Goal: Task Accomplishment & Management: Manage account settings

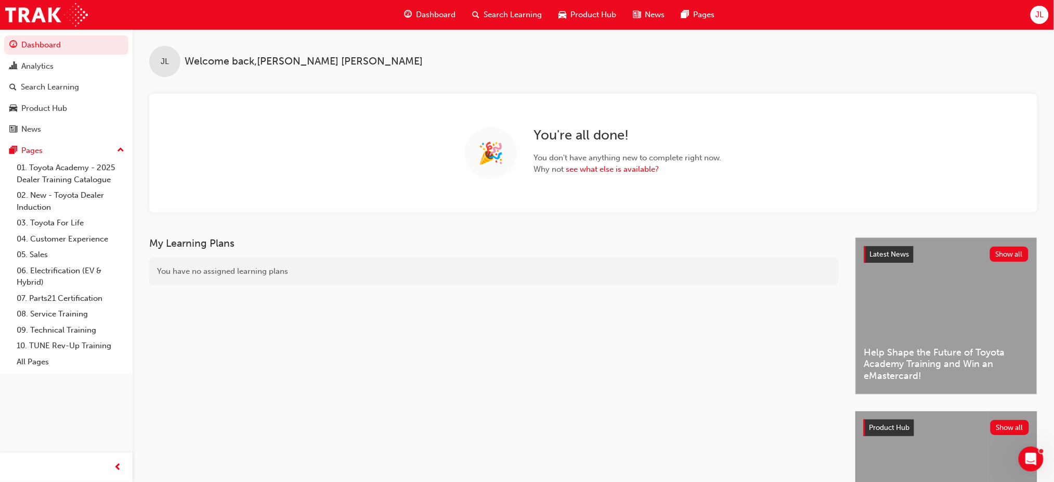
click at [1041, 16] on span "JL" at bounding box center [1039, 15] width 8 height 12
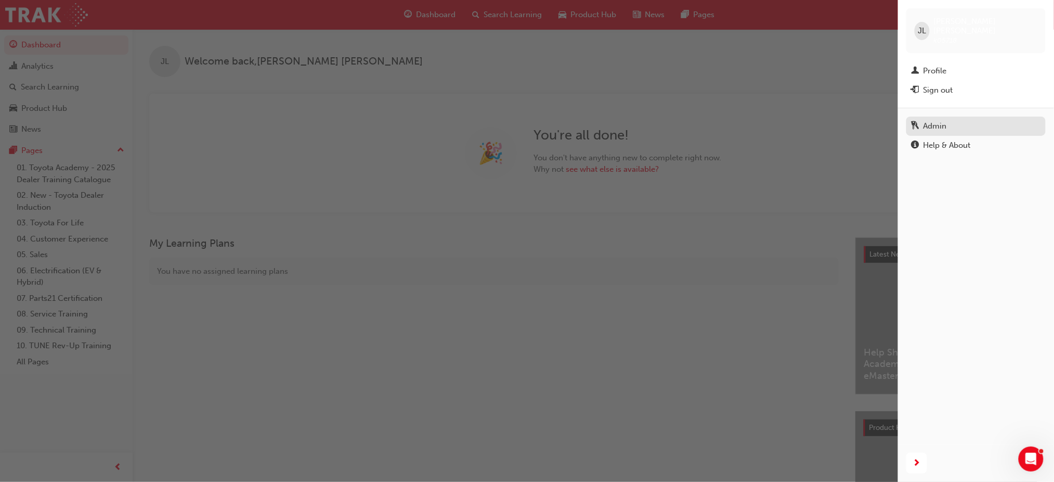
click at [937, 120] on div "Admin" at bounding box center [935, 126] width 23 height 12
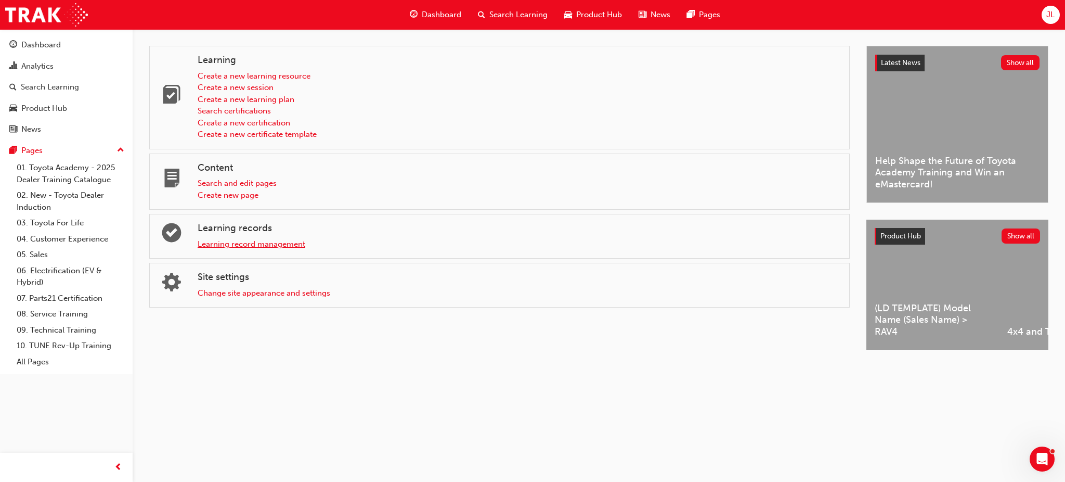
click at [251, 246] on link "Learning record management" at bounding box center [252, 243] width 108 height 9
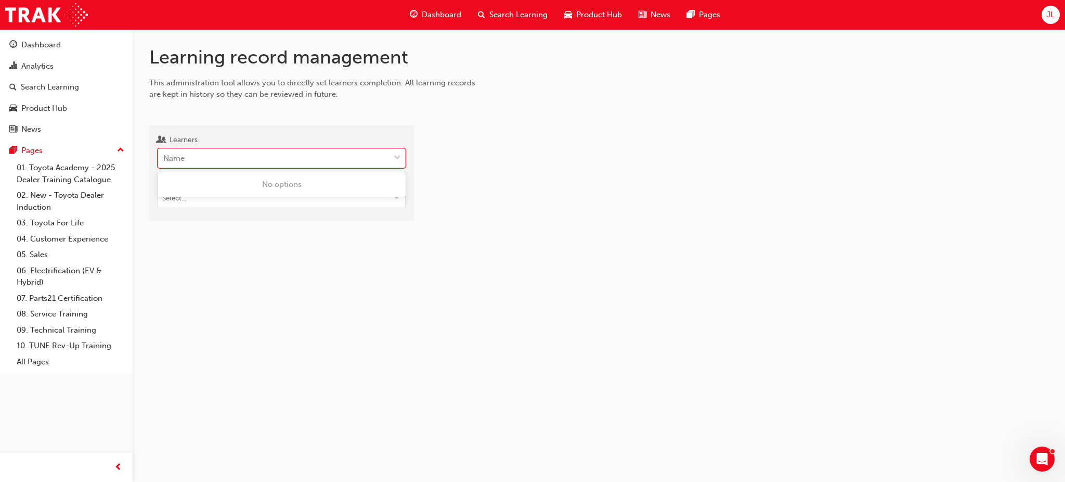
click at [242, 160] on div "Name" at bounding box center [273, 158] width 231 height 18
click at [164, 160] on input "Learners 0 results available. Use Up and Down to choose options, press Enter to…" at bounding box center [163, 157] width 1 height 9
type input "wilson"
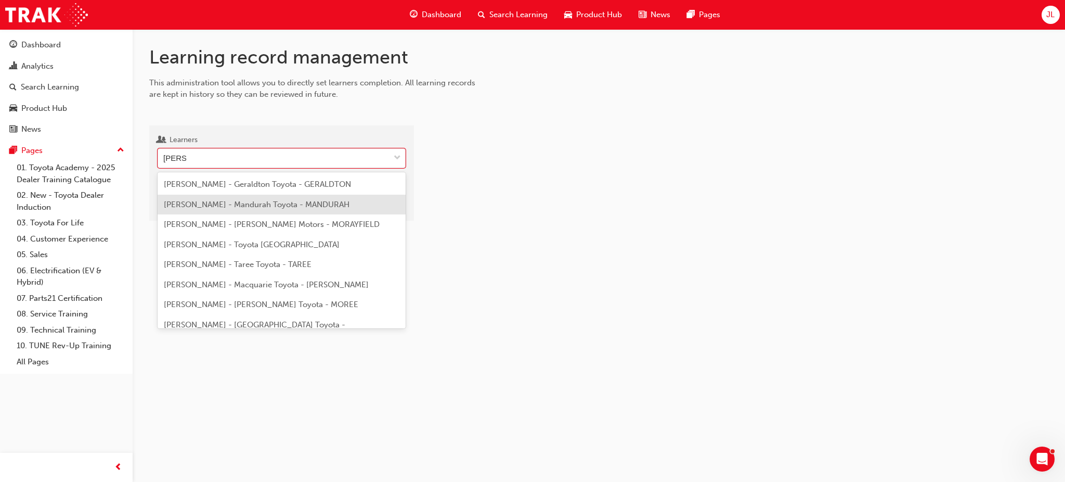
click at [228, 202] on span "Allan Wilson - Mandurah Toyota - MANDURAH" at bounding box center [257, 204] width 186 height 9
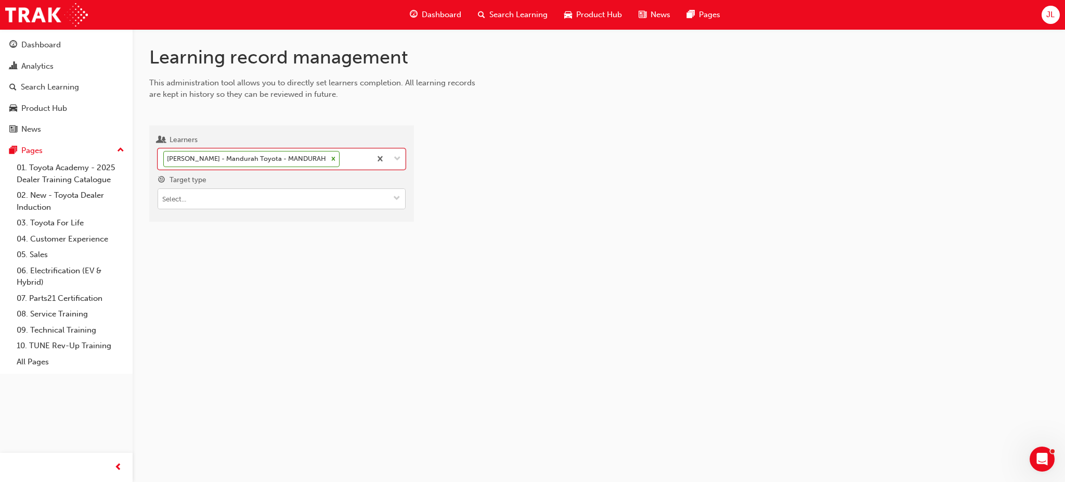
click at [205, 197] on input "Target type" at bounding box center [281, 199] width 247 height 20
click at [204, 216] on li "Learning resource - eLearning module" at bounding box center [282, 219] width 248 height 20
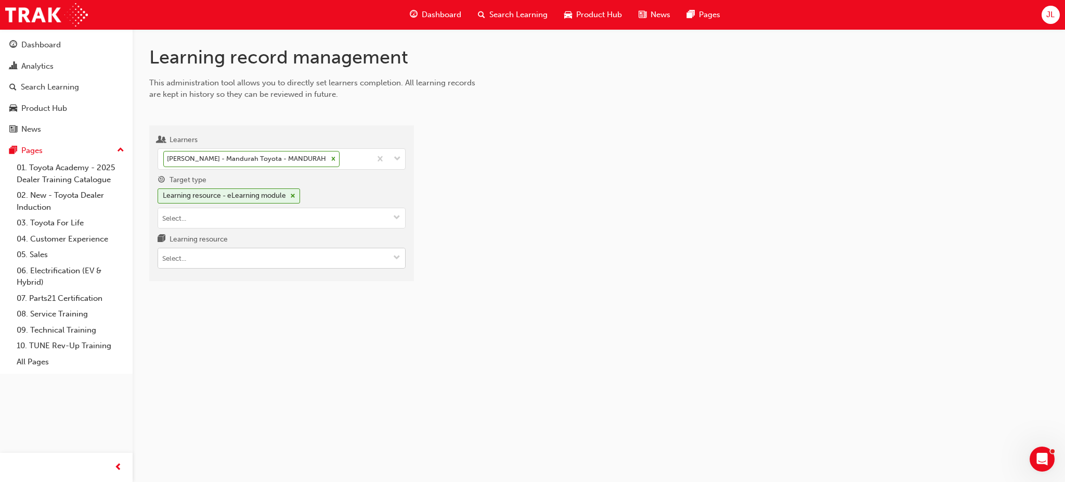
click at [201, 253] on input "Learning resource" at bounding box center [281, 258] width 247 height 20
type input "tdi"
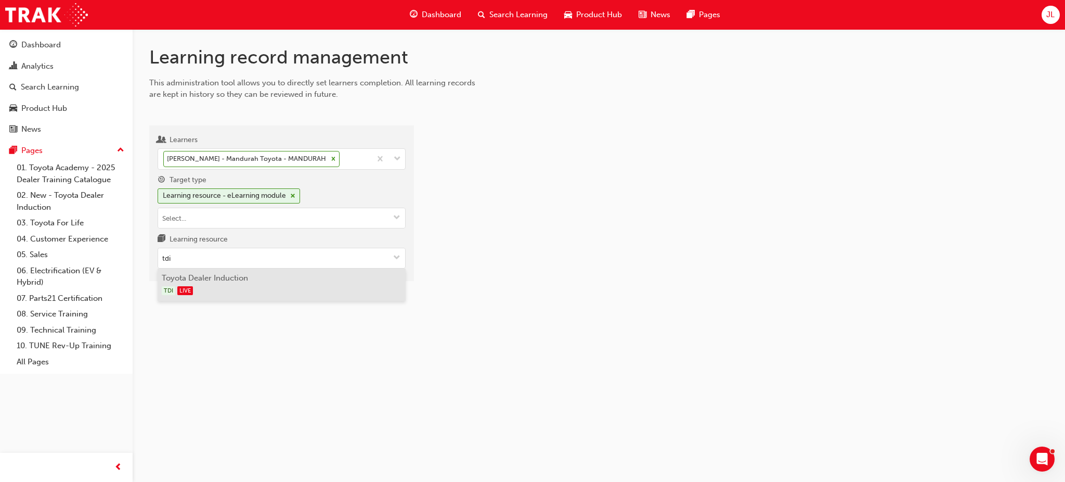
click at [228, 286] on div "TDI LIVE" at bounding box center [282, 290] width 240 height 13
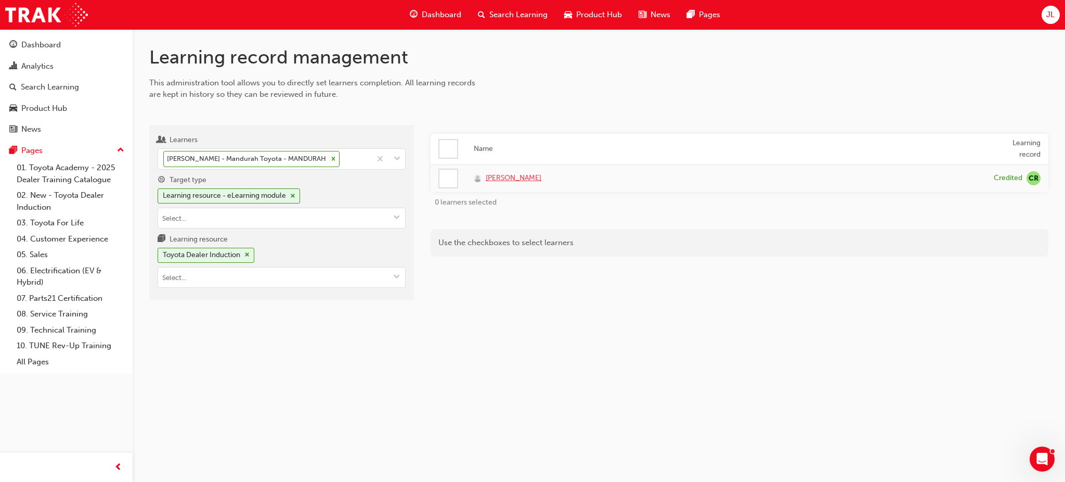
click at [511, 177] on span "Allan Wilson" at bounding box center [514, 178] width 56 height 12
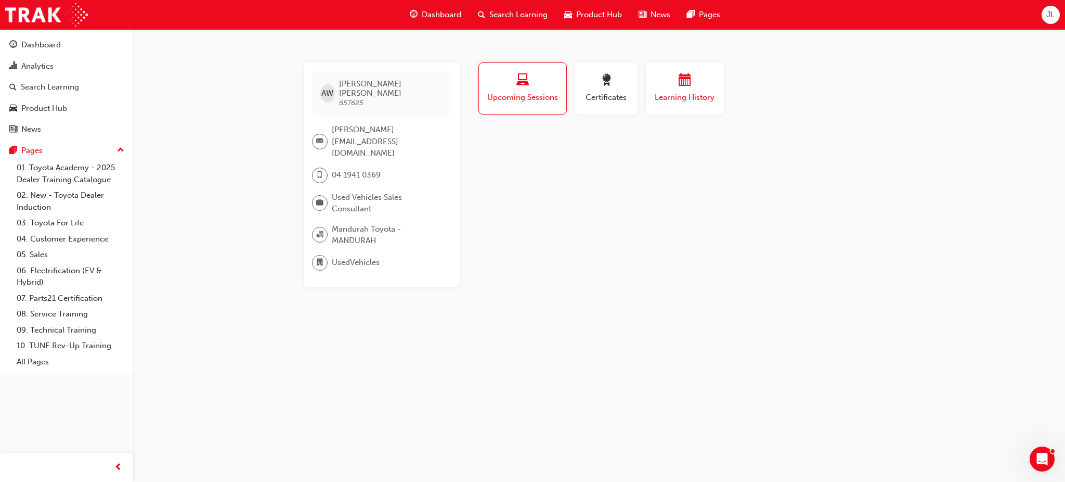
click at [677, 83] on div "button" at bounding box center [685, 82] width 62 height 16
